Goal: Task Accomplishment & Management: Manage account settings

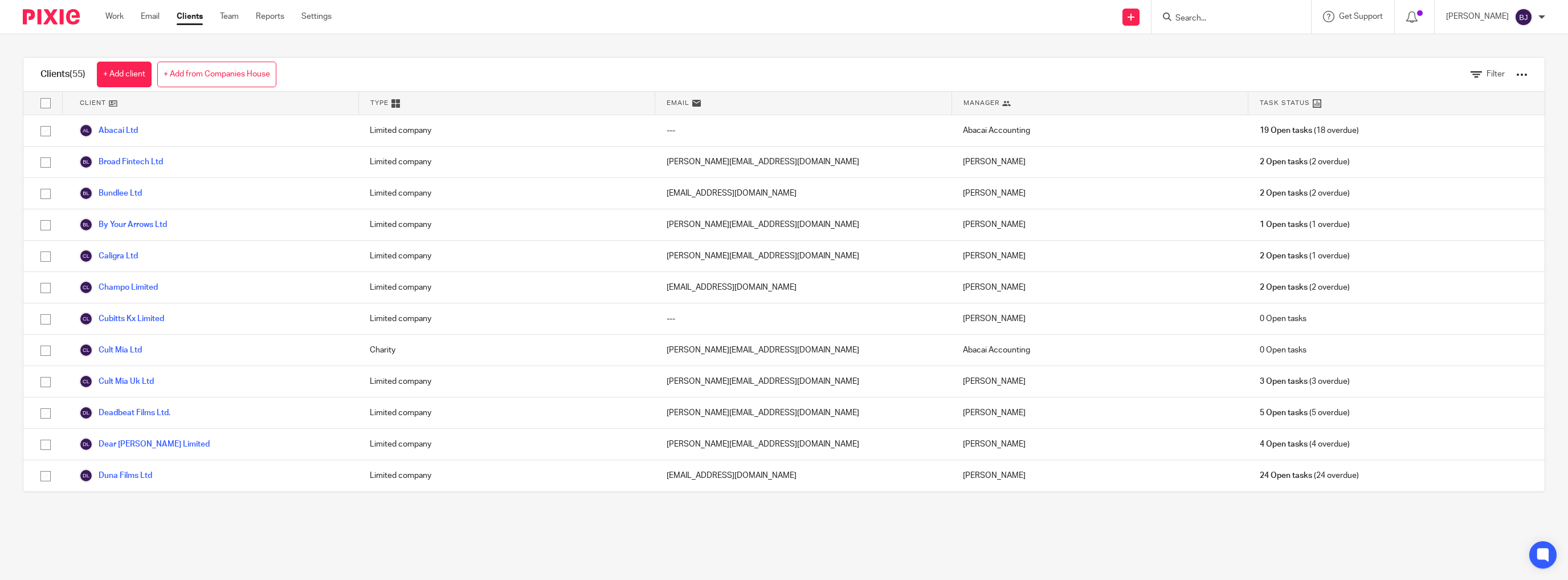
scroll to position [795, 0]
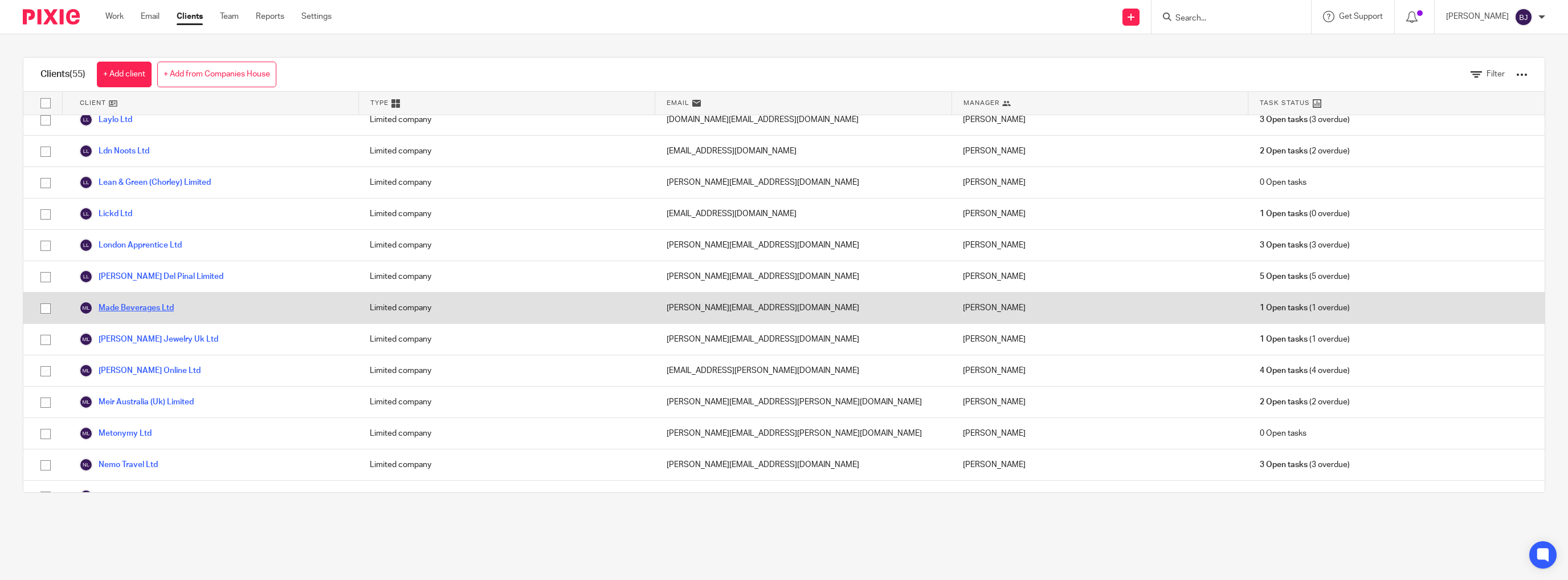
click at [166, 301] on link "Made Beverages Ltd" at bounding box center [127, 308] width 95 height 14
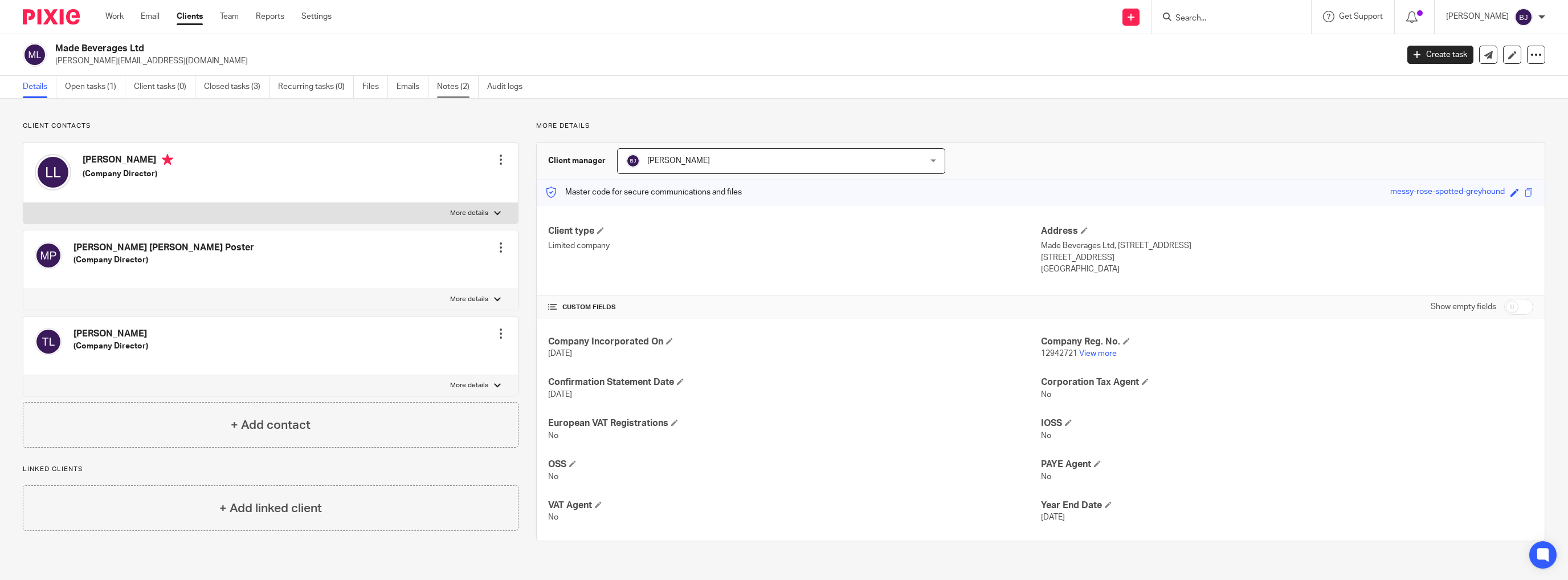
click at [438, 87] on link "Notes (2)" at bounding box center [458, 87] width 42 height 23
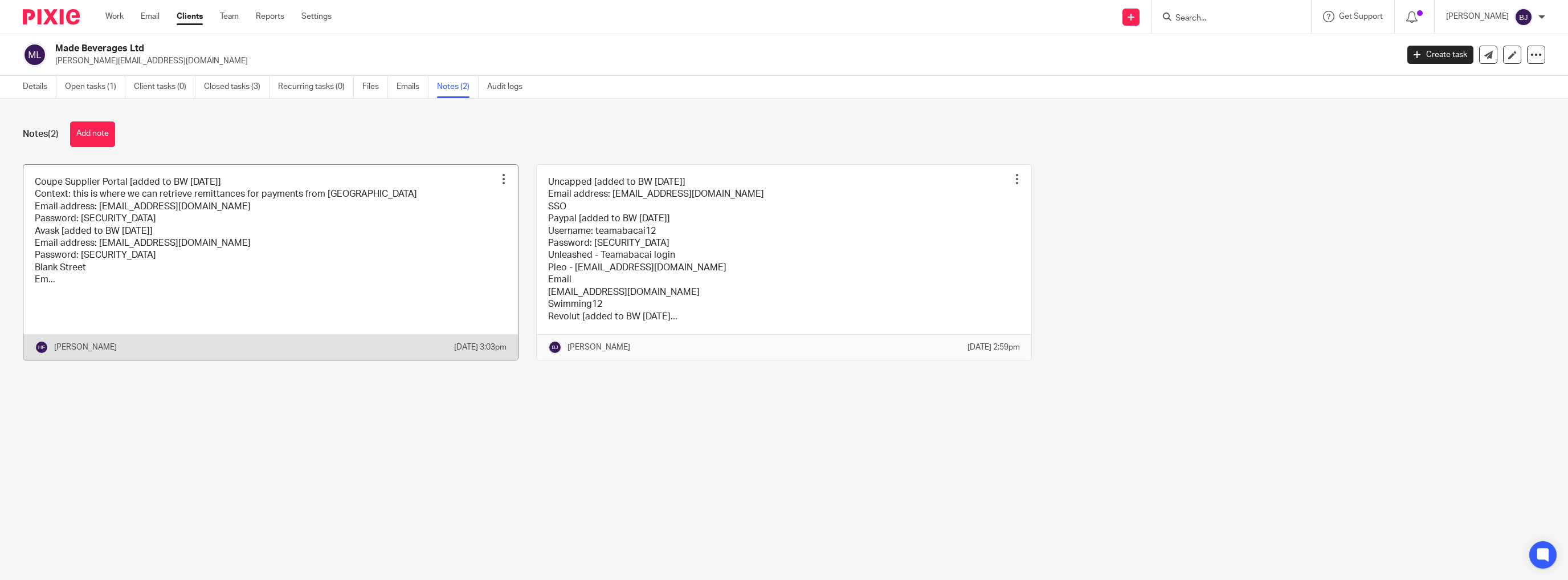
click at [365, 226] on link at bounding box center [270, 262] width 495 height 195
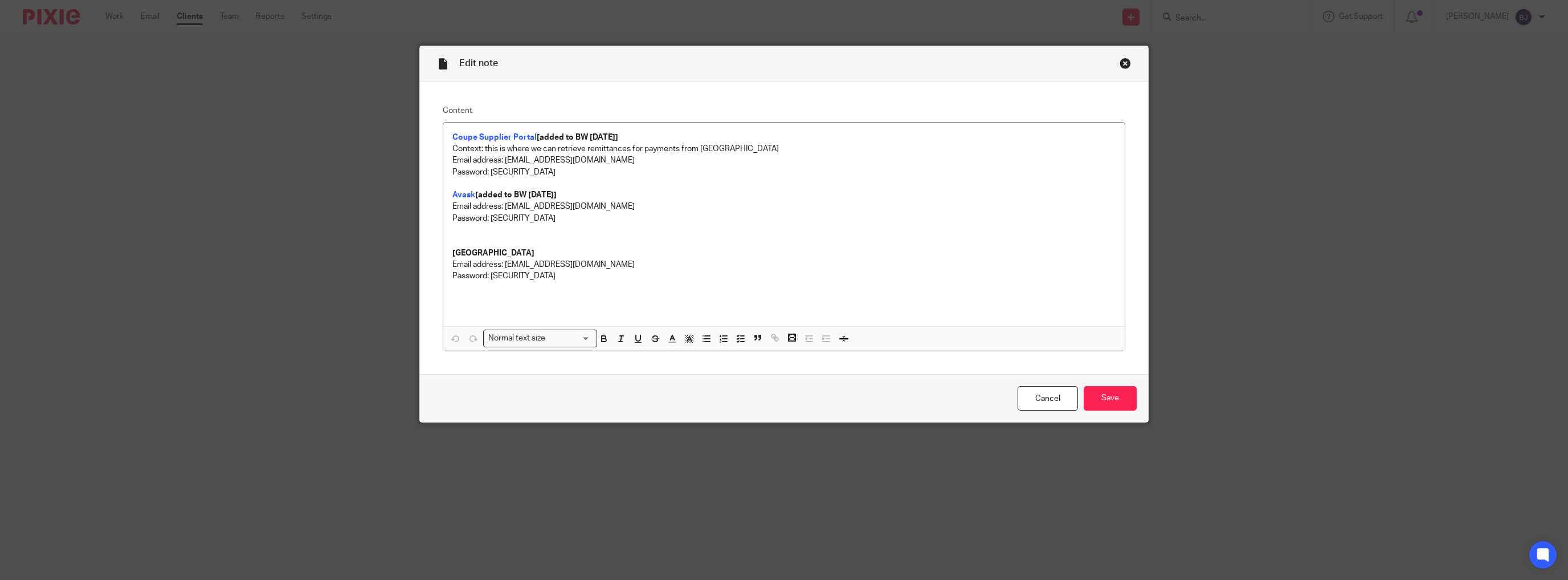
click at [1125, 63] on div "Close this dialog window" at bounding box center [1125, 63] width 11 height 11
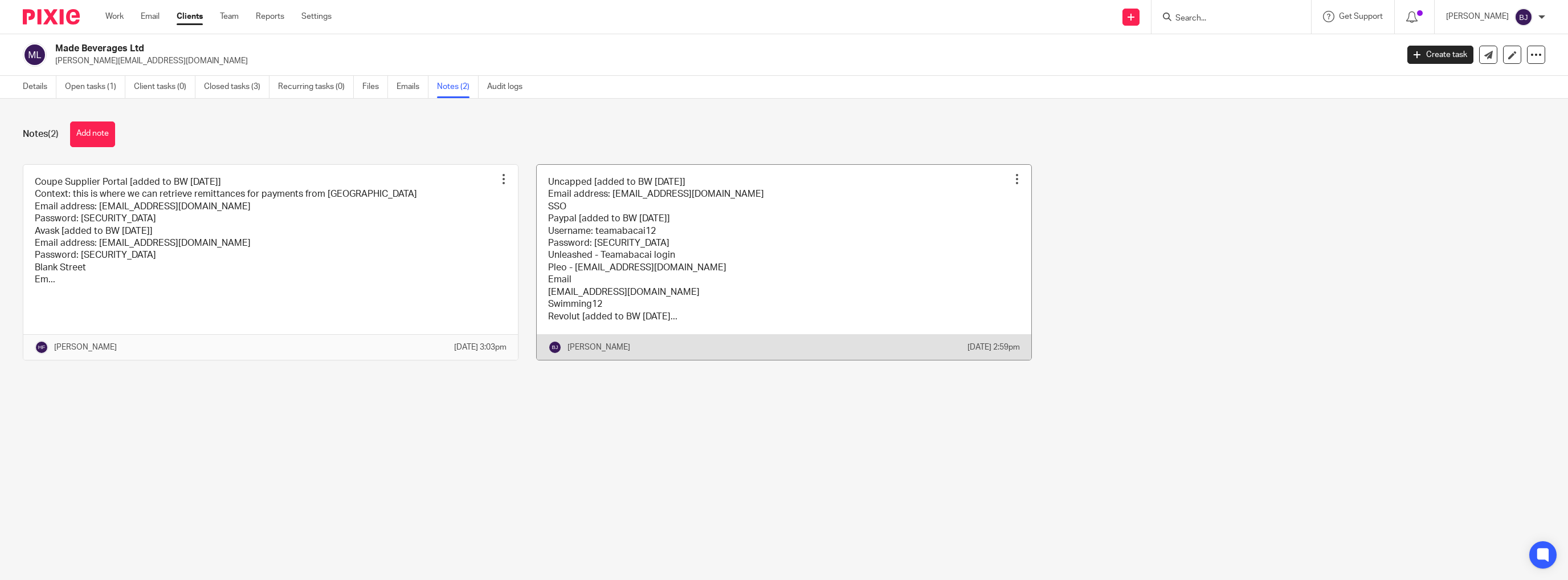
click at [604, 245] on link at bounding box center [784, 262] width 495 height 195
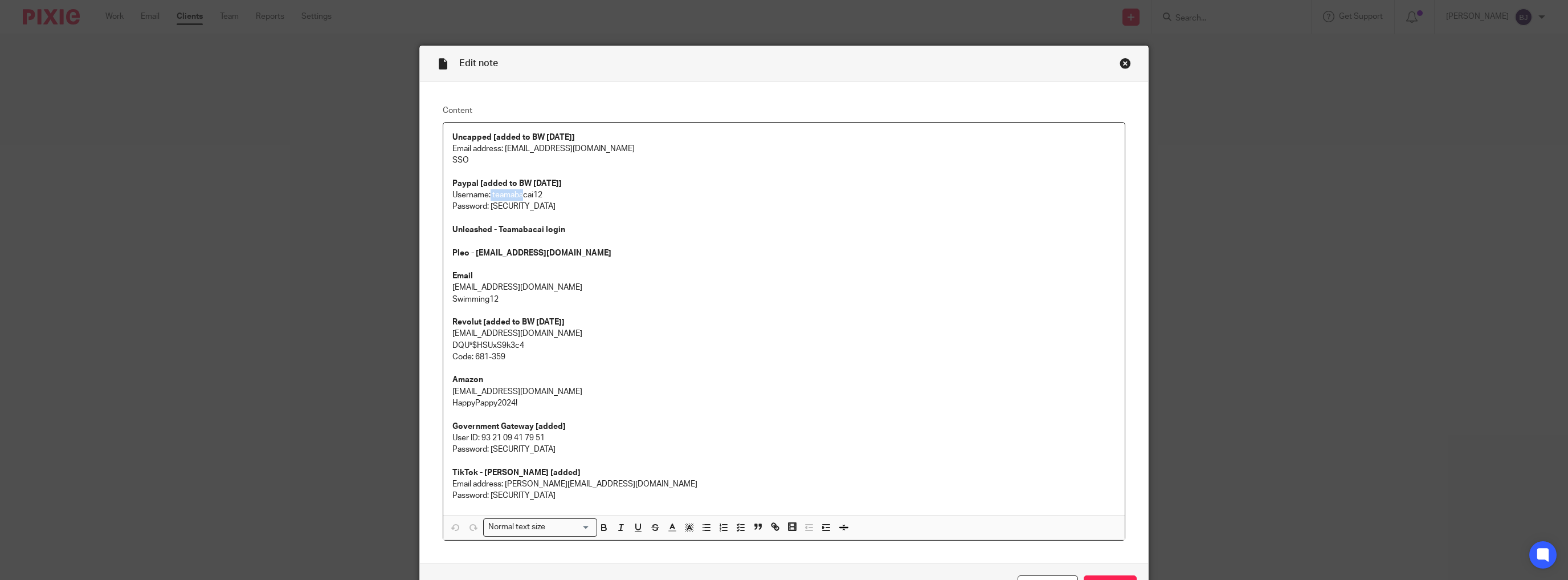
drag, startPoint x: 488, startPoint y: 193, endPoint x: 522, endPoint y: 196, distance: 34.1
click at [524, 195] on p "Username: teamabacai12" at bounding box center [784, 195] width 663 height 11
click at [527, 196] on p "Username: teamabacai12" at bounding box center [784, 195] width 663 height 11
drag, startPoint x: 540, startPoint y: 195, endPoint x: 488, endPoint y: 198, distance: 52.1
click at [488, 198] on p "Username: teamabacai12" at bounding box center [784, 195] width 663 height 11
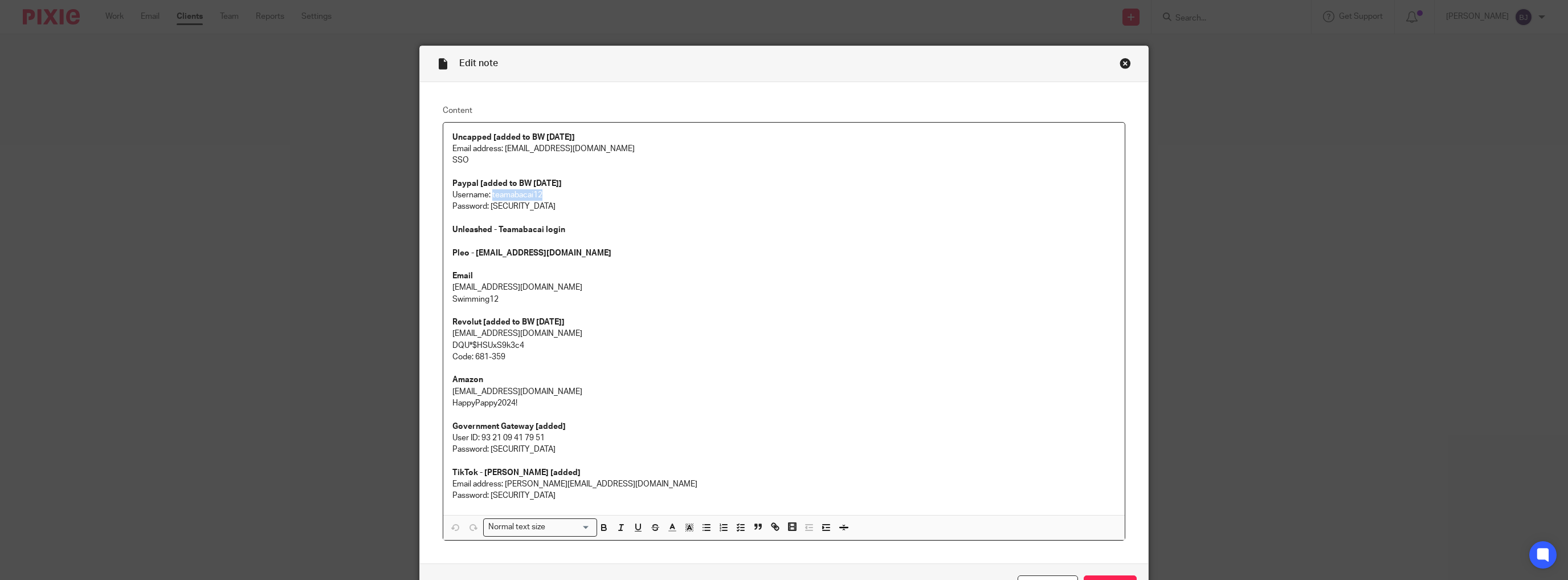
copy p "teamabacai12"
click at [593, 213] on p at bounding box center [784, 218] width 663 height 11
drag, startPoint x: 575, startPoint y: 208, endPoint x: 488, endPoint y: 210, distance: 87.0
click at [488, 210] on p "Password: [SECURITY_DATA]" at bounding box center [784, 206] width 663 height 11
copy p "teamabacai12###!!!"
